Goal: Task Accomplishment & Management: Manage account settings

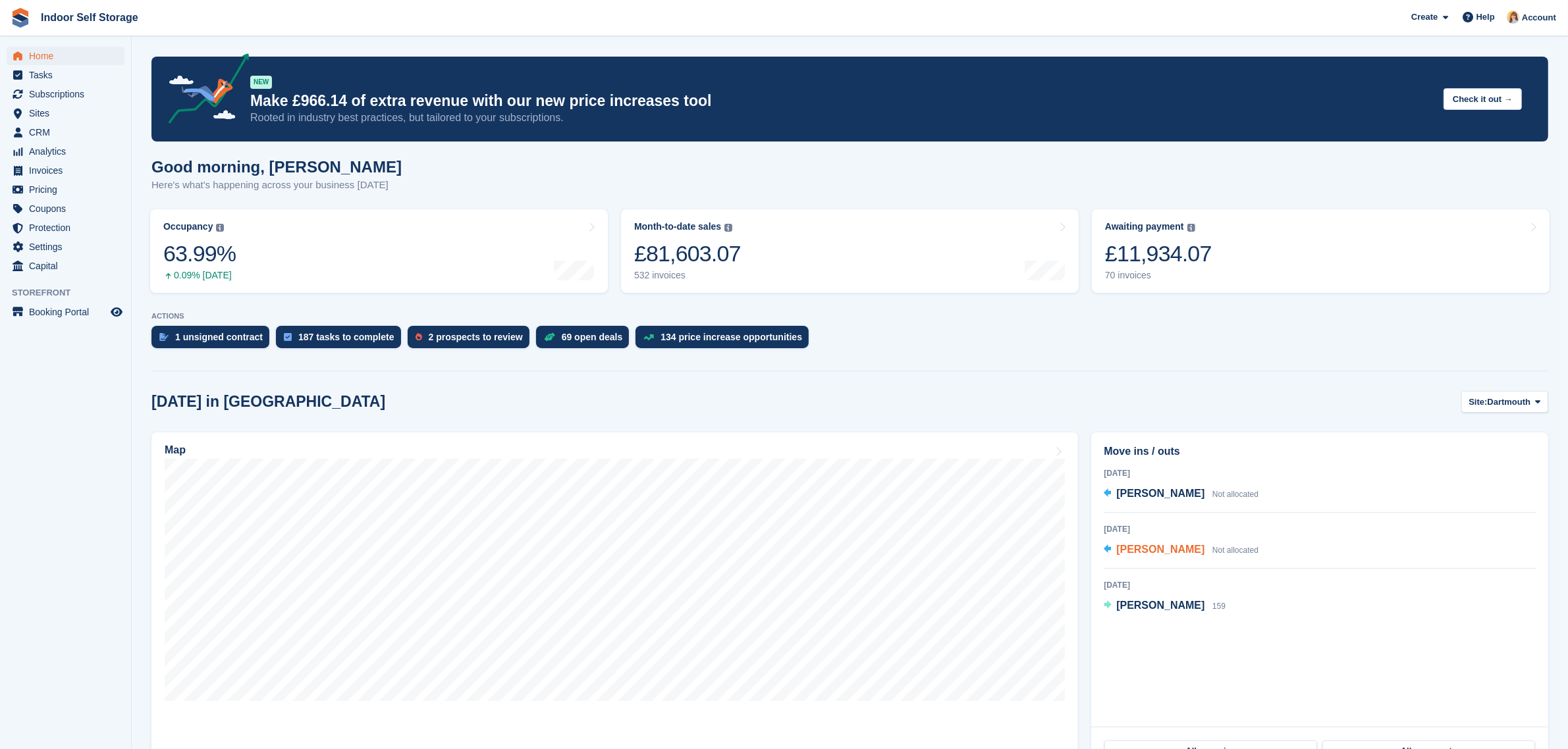
click at [1133, 554] on span "[PERSON_NAME]" at bounding box center [1160, 550] width 89 height 12
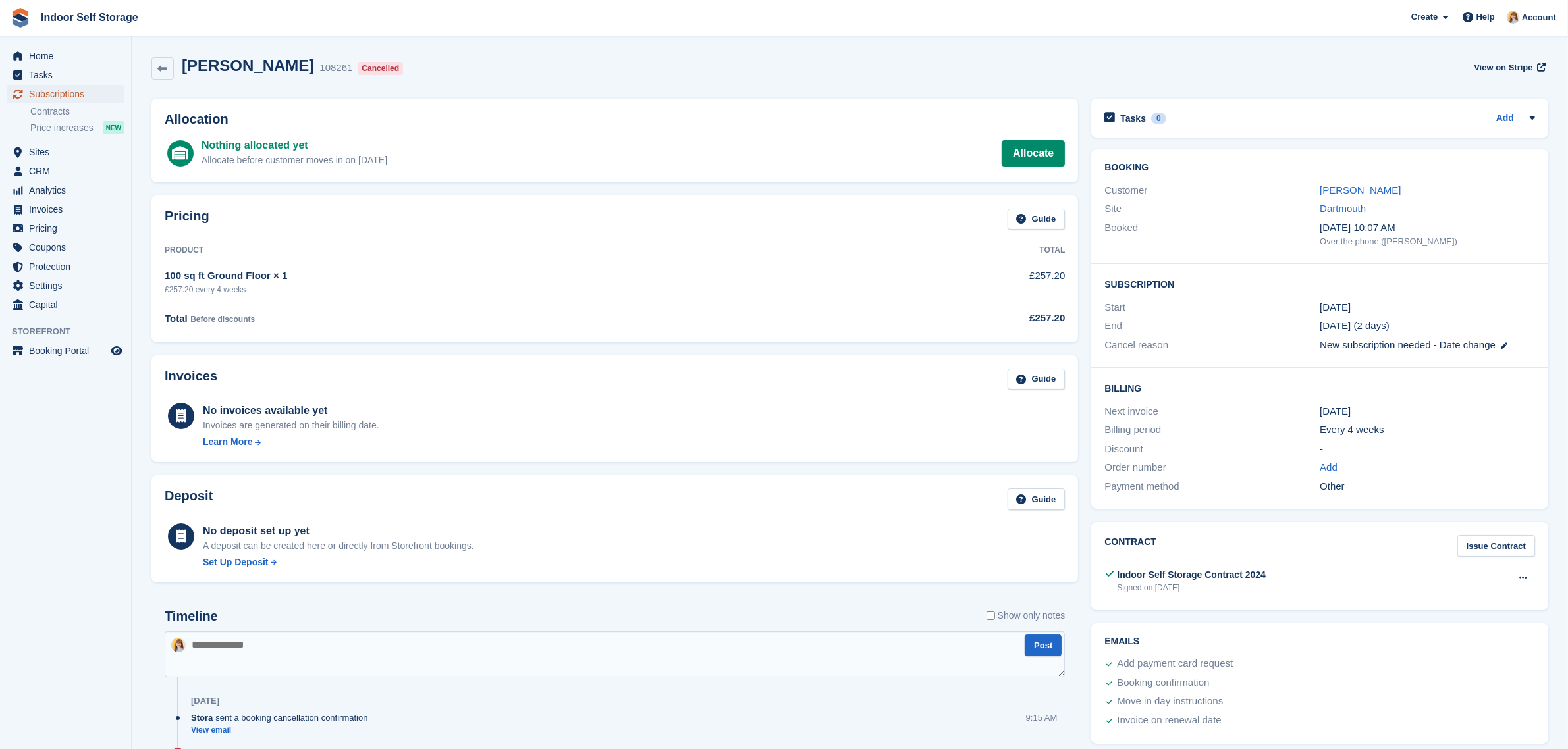
click at [54, 89] on span "Subscriptions" at bounding box center [68, 94] width 79 height 19
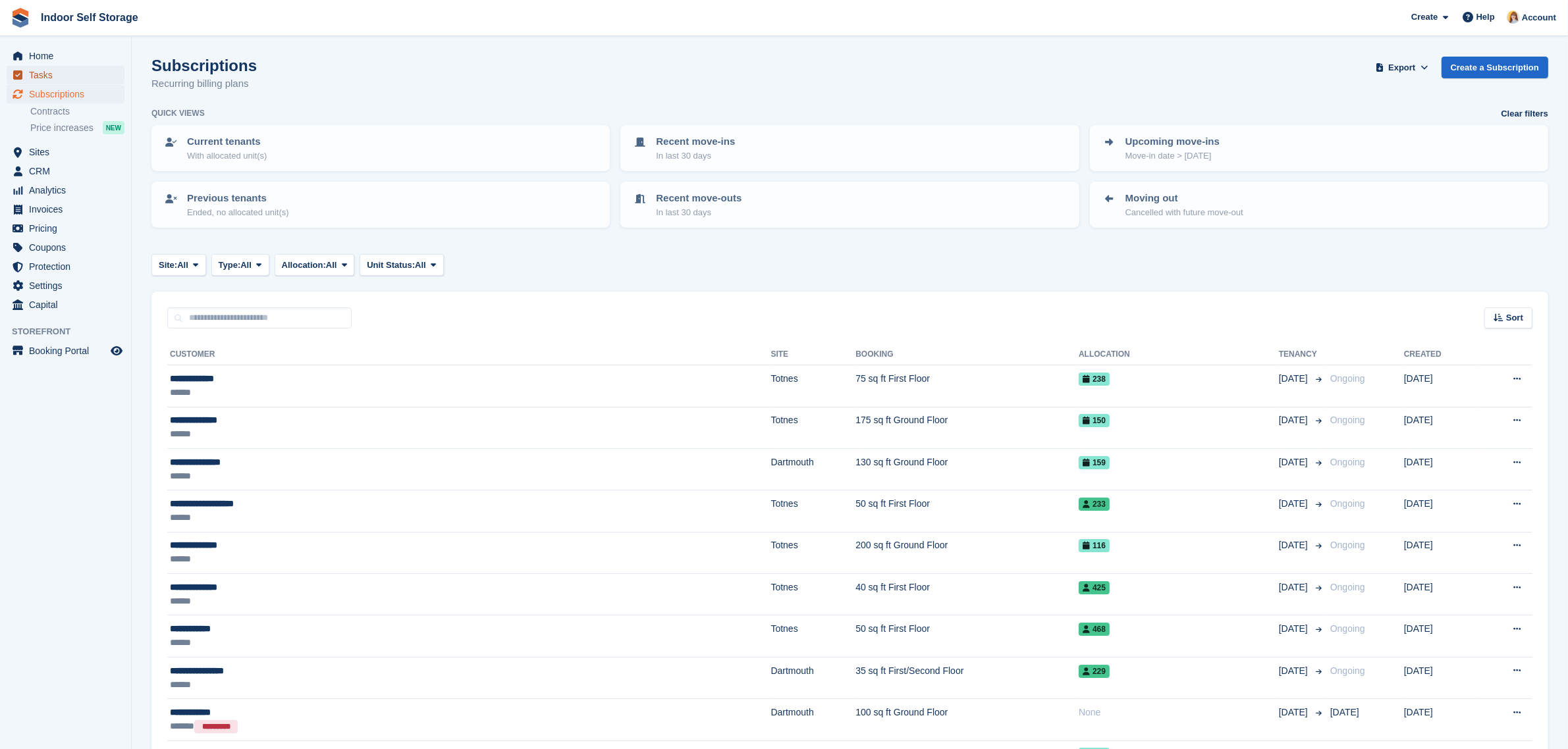
click at [36, 76] on span "Tasks" at bounding box center [68, 76] width 79 height 19
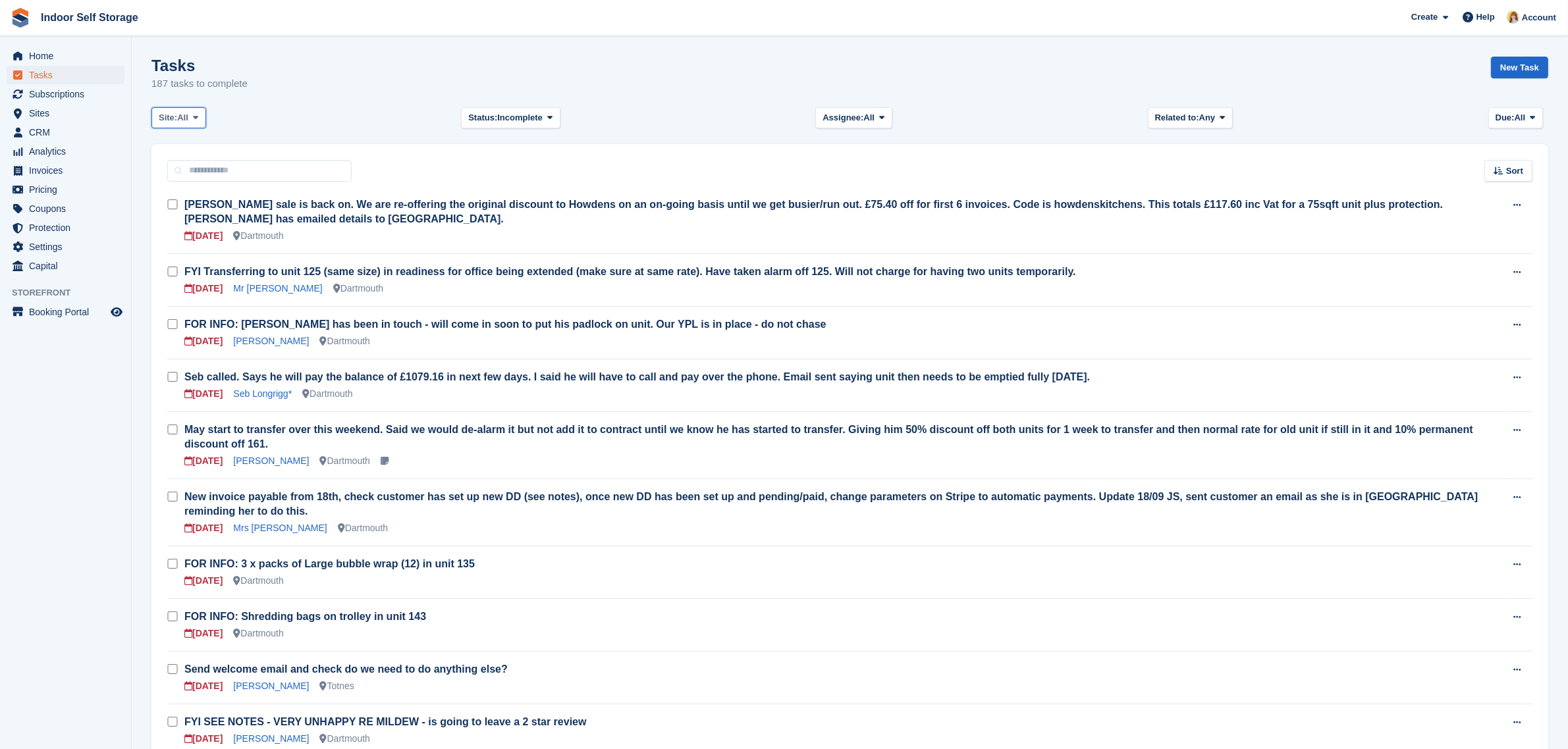
click at [183, 116] on span "All" at bounding box center [183, 118] width 12 height 13
click at [222, 174] on link "Dartmouth" at bounding box center [214, 172] width 114 height 24
click at [262, 455] on link "[PERSON_NAME]" at bounding box center [271, 460] width 76 height 11
click at [298, 681] on link "[PERSON_NAME]" at bounding box center [271, 686] width 76 height 11
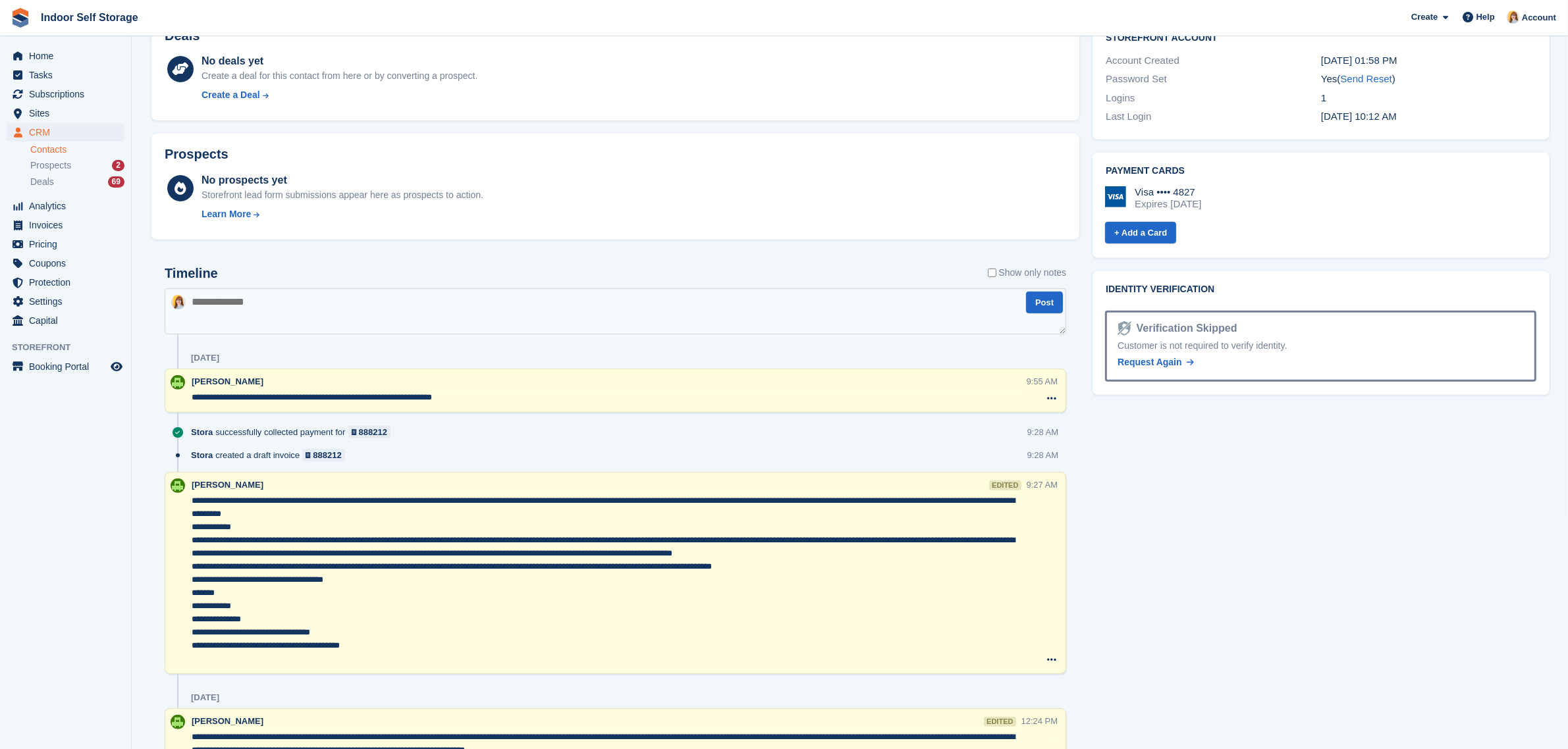
scroll to position [658, 0]
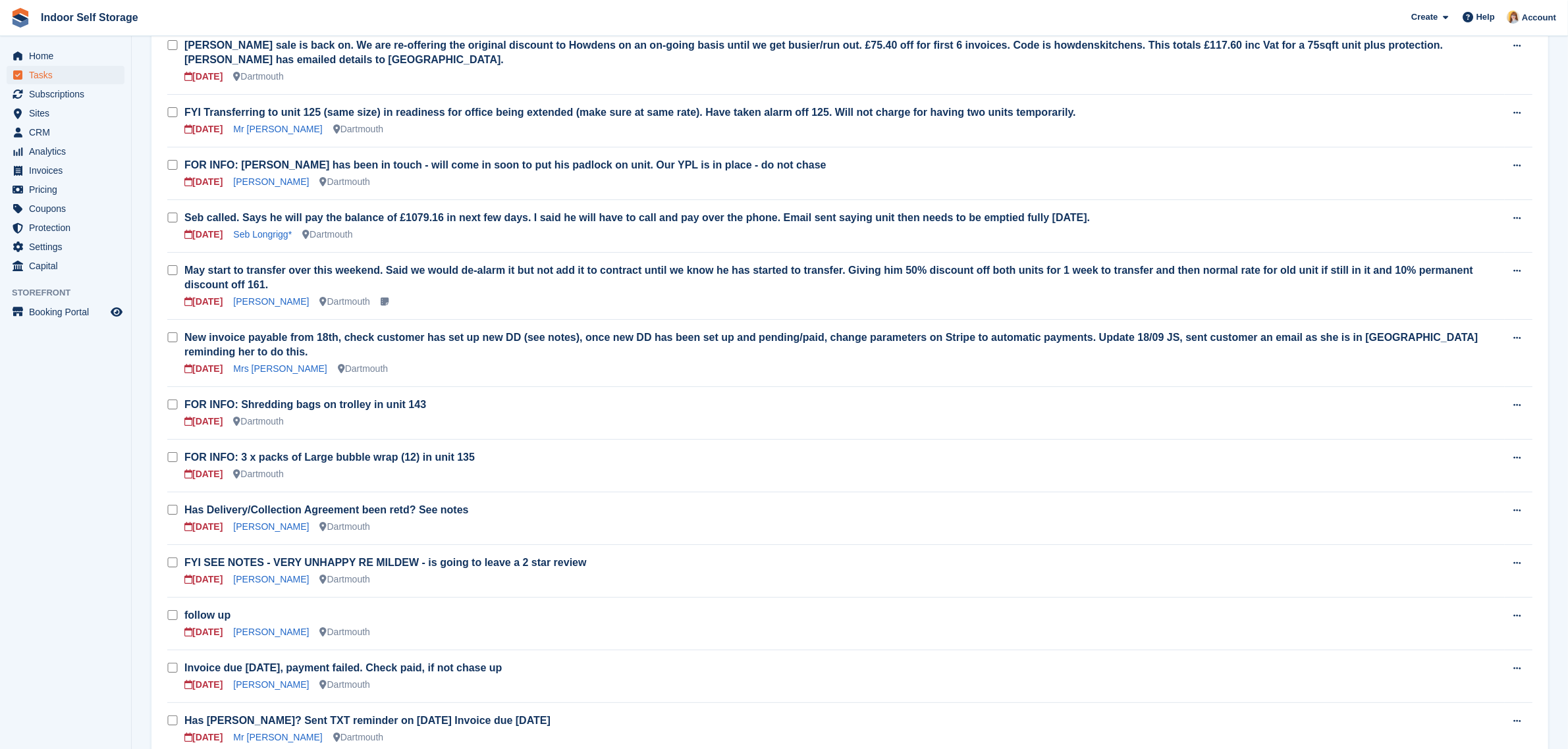
scroll to position [165, 0]
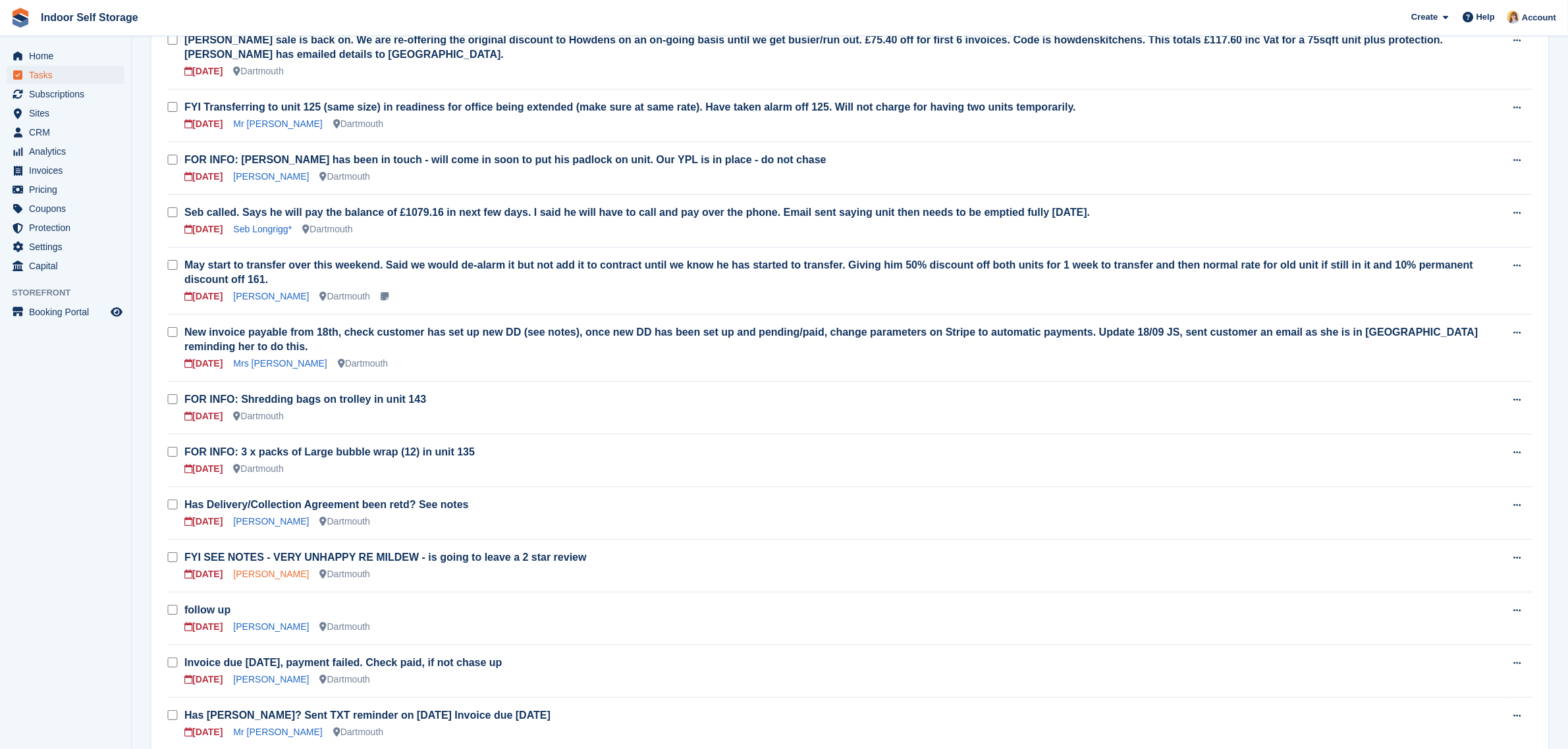
click at [268, 569] on link "[PERSON_NAME]" at bounding box center [271, 574] width 76 height 11
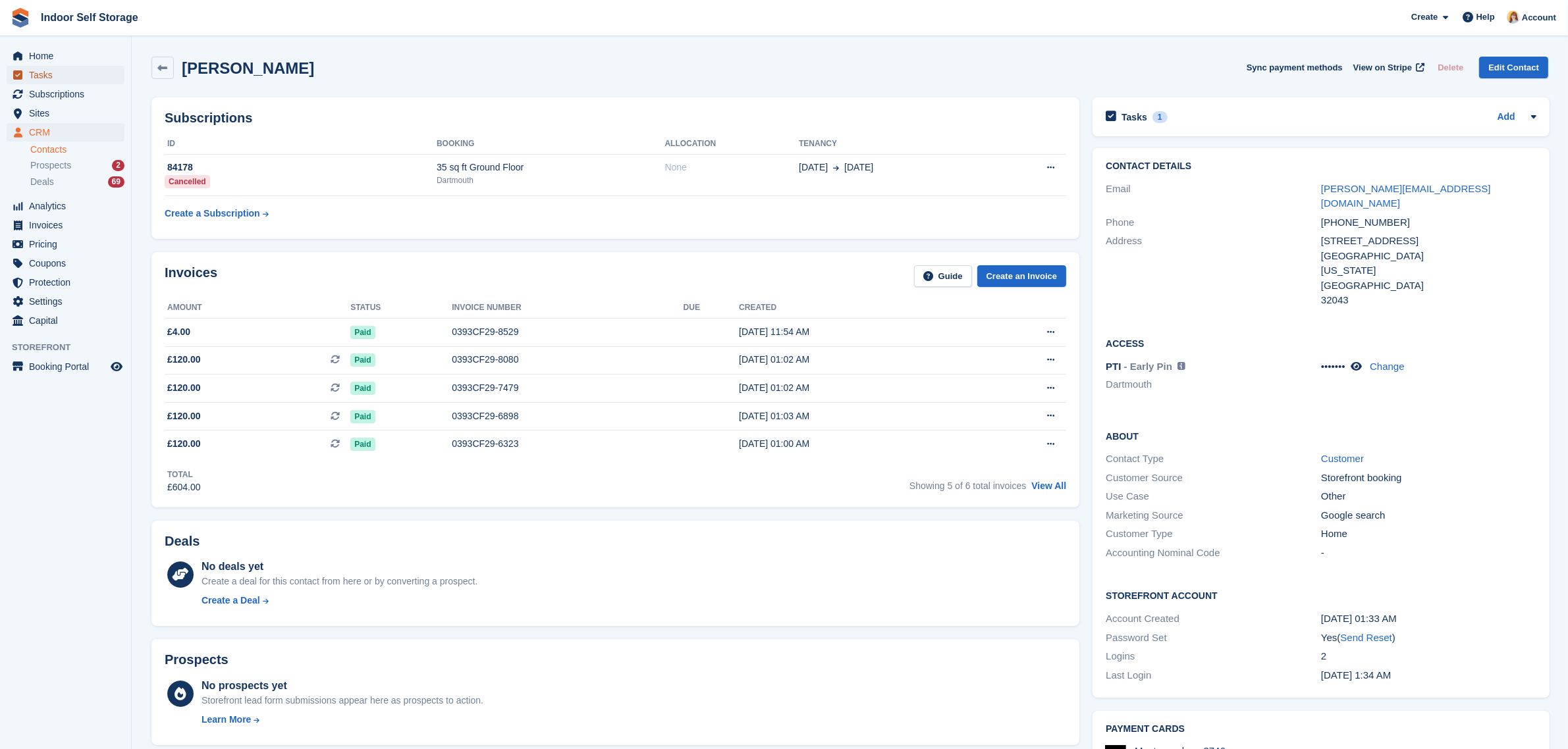
click at [45, 70] on span "Tasks" at bounding box center [68, 76] width 79 height 19
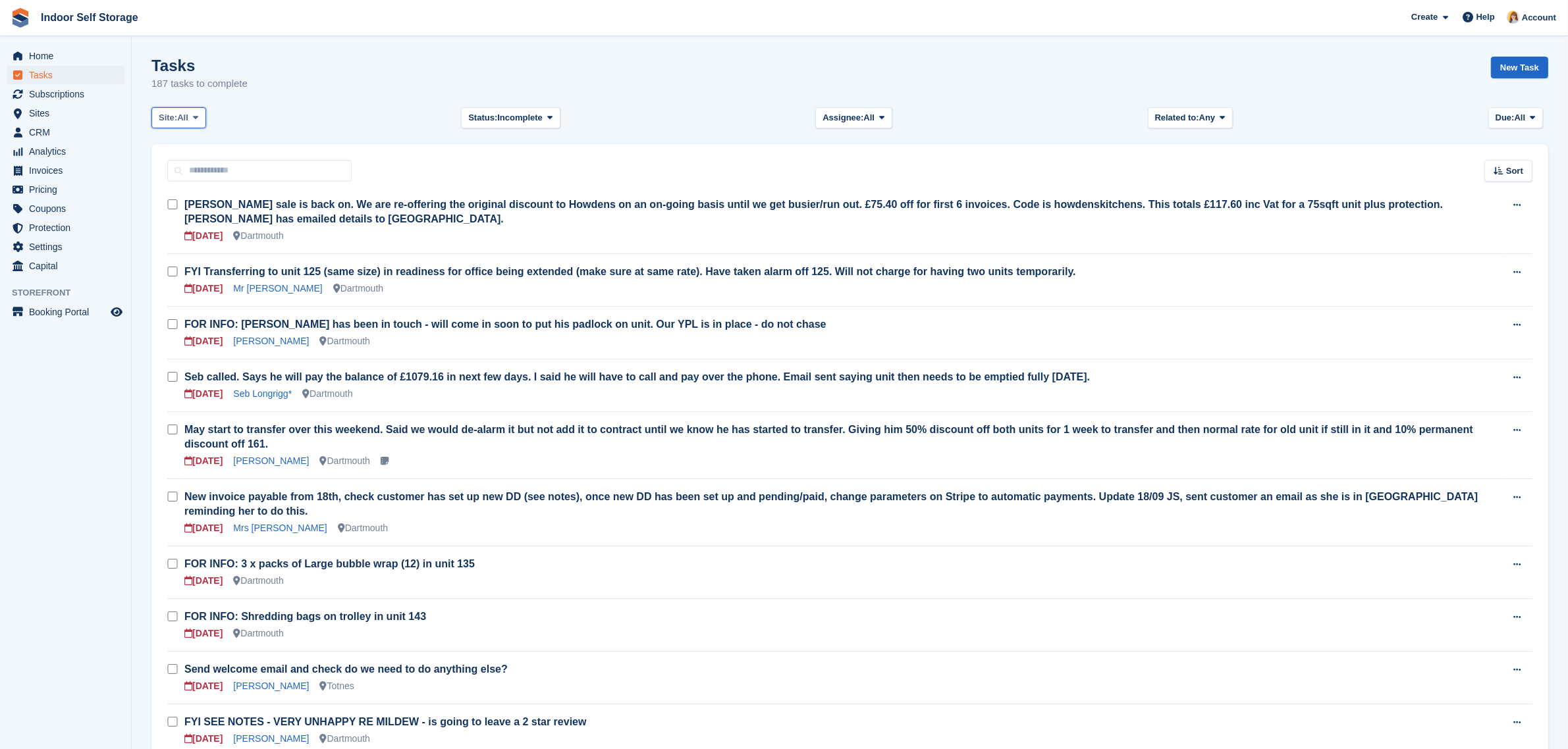
click at [194, 117] on icon at bounding box center [195, 117] width 5 height 9
click at [194, 172] on link "Dartmouth" at bounding box center [214, 172] width 114 height 24
